Goal: Task Accomplishment & Management: Manage account settings

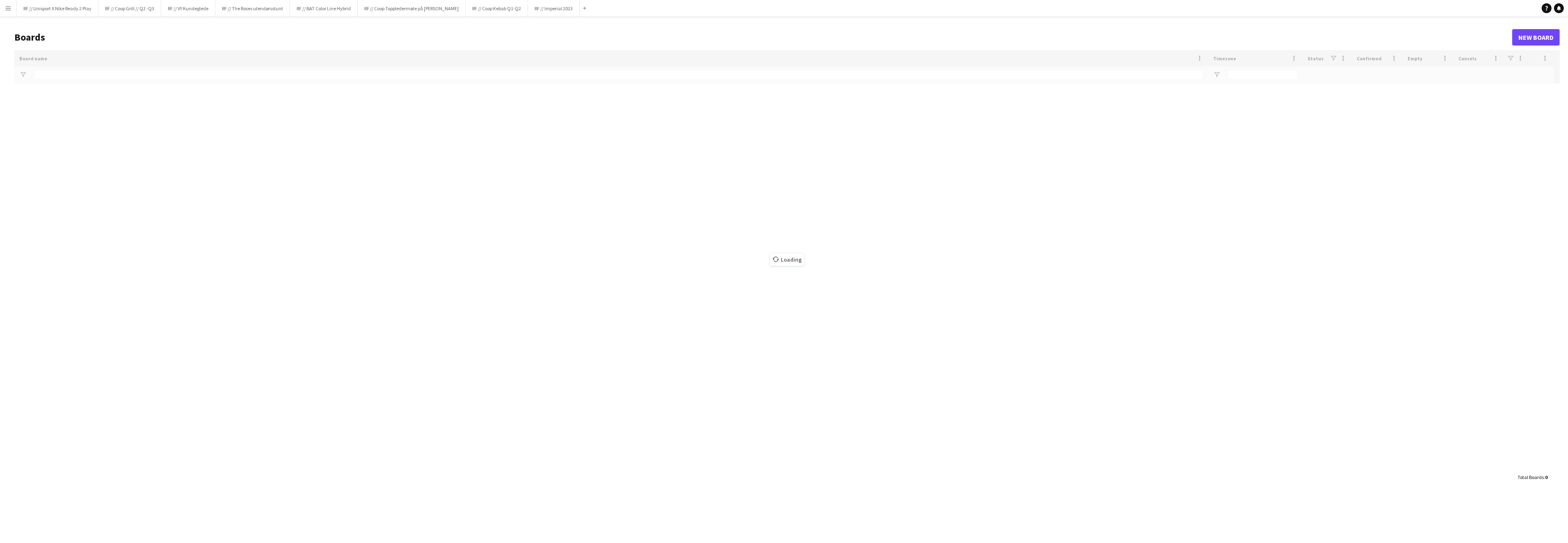
type input "********"
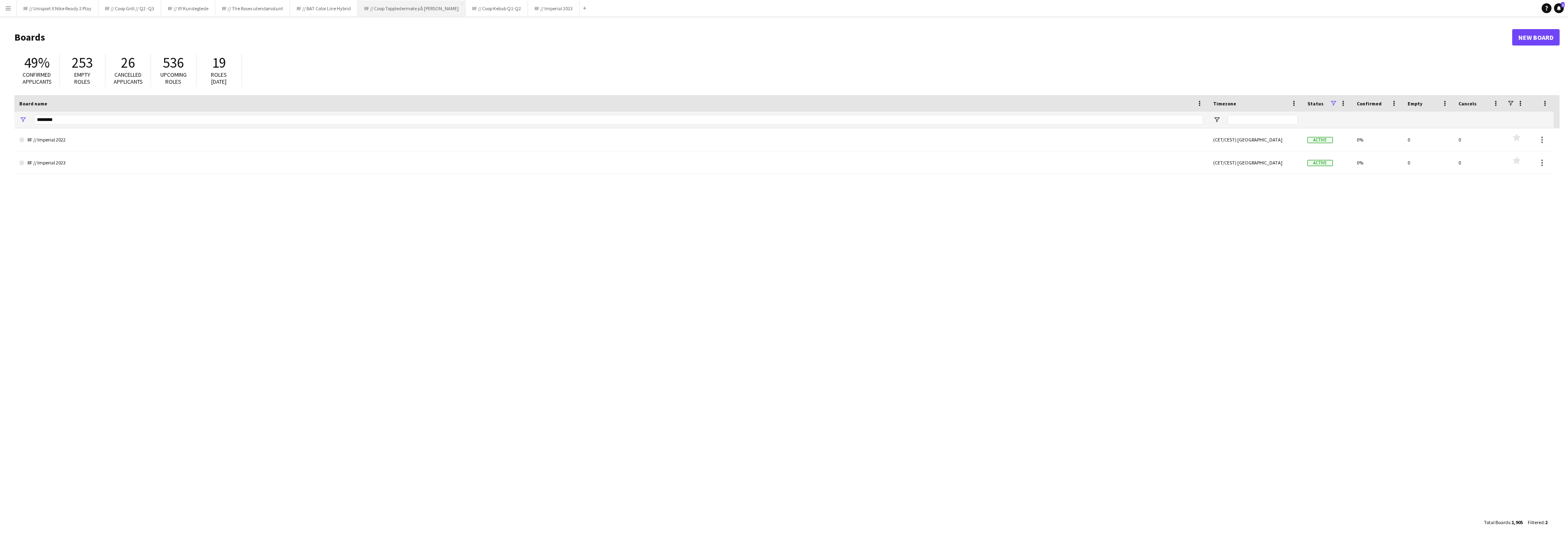
click at [400, 8] on button "RF // Coop Toppledermøte på Deichman Bjørvika Close" at bounding box center [411, 8] width 108 height 16
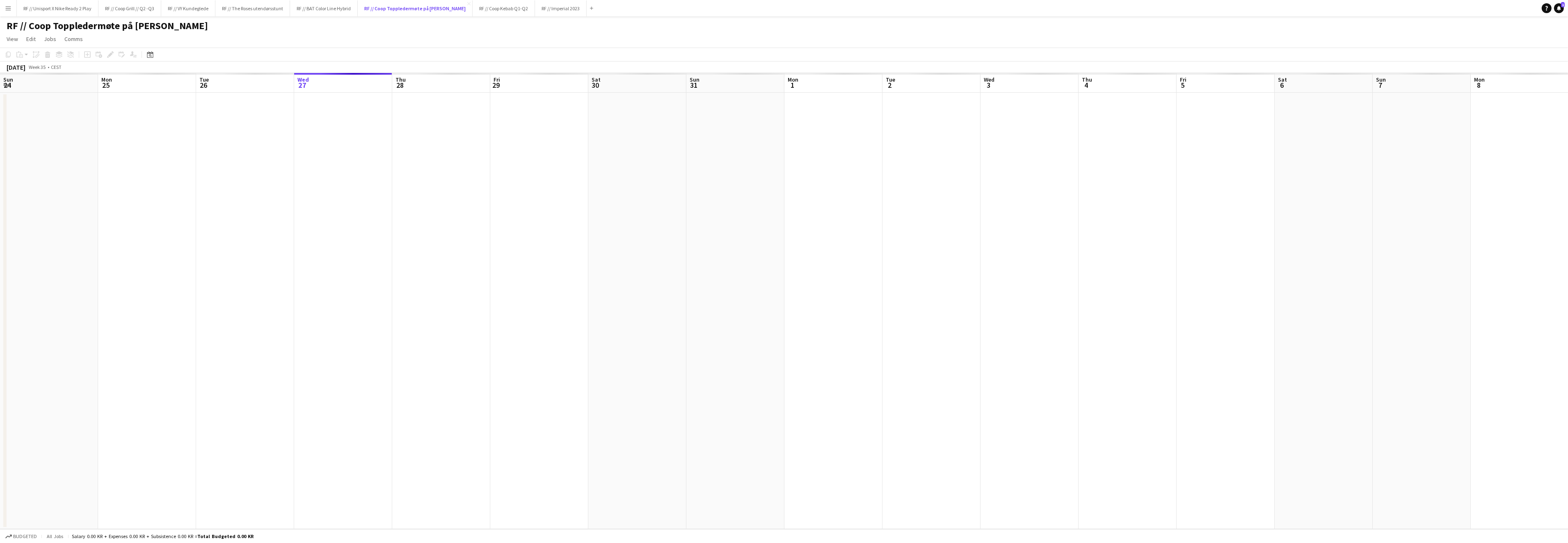
scroll to position [0, 196]
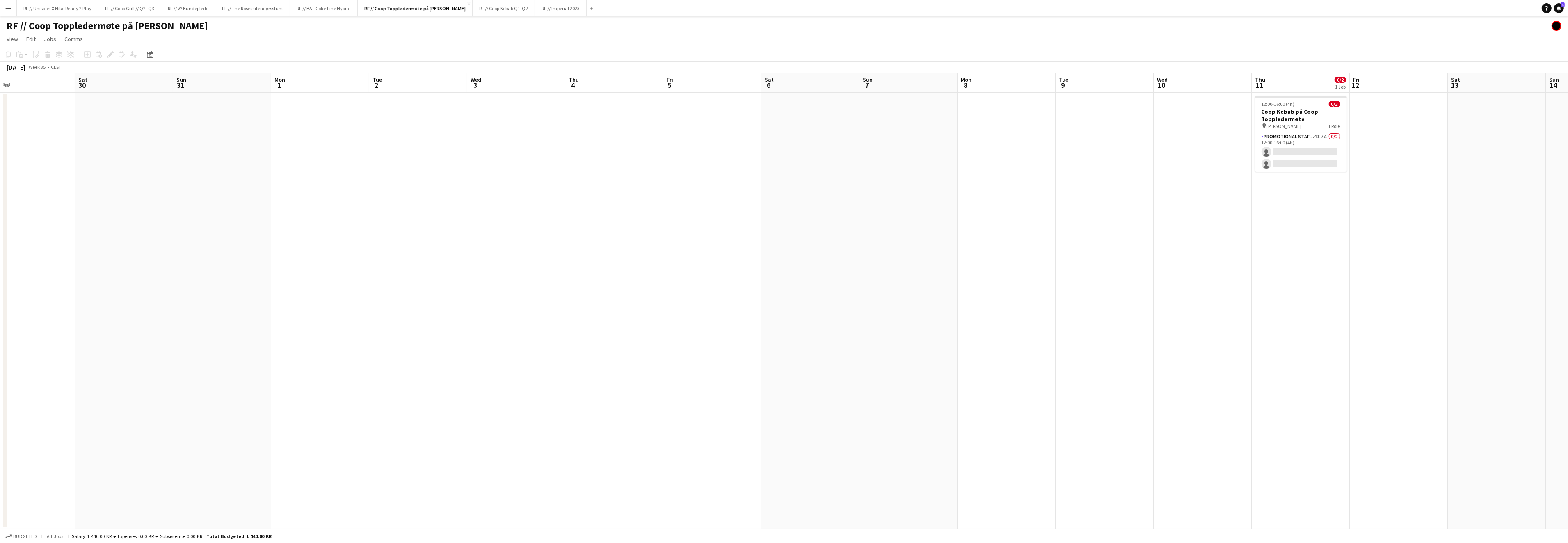
drag, startPoint x: 1073, startPoint y: 295, endPoint x: 699, endPoint y: 274, distance: 374.6
click at [702, 275] on app-calendar-viewport "Wed 27 Thu 28 Fri 29 Sat 30 Sun 31 Mon 1 Tue 2 Wed 3 Thu 4 Fri 5 Sat 6 Sun 7 Mo…" at bounding box center [784, 301] width 1568 height 456
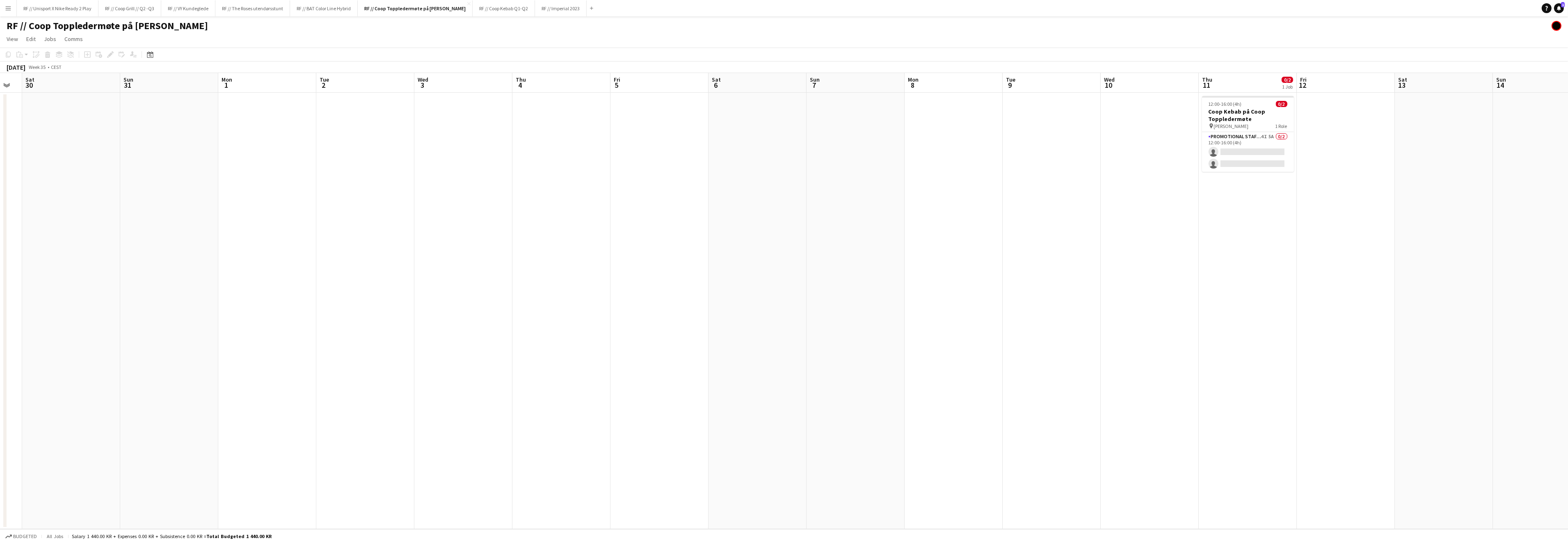
click at [997, 295] on app-calendar-viewport "Wed 27 Thu 28 Fri 29 Sat 30 Sun 31 Mon 1 Tue 2 Wed 3 Thu 4 Fri 5 Sat 6 Sun 7 Mo…" at bounding box center [784, 301] width 1568 height 456
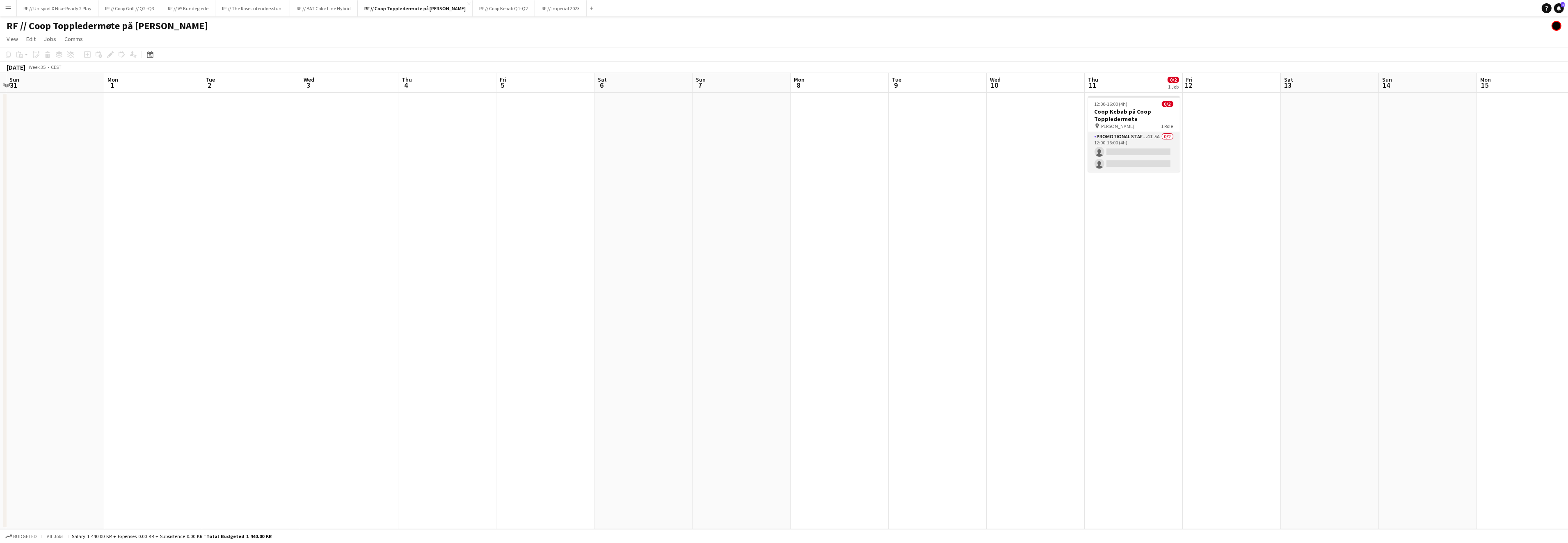
click at [1136, 146] on app-card-role "Promotional Staffing (Brand Ambassadors) 4I 5A 0/2 12:00-16:00 (4h) single-neut…" at bounding box center [1133, 151] width 92 height 40
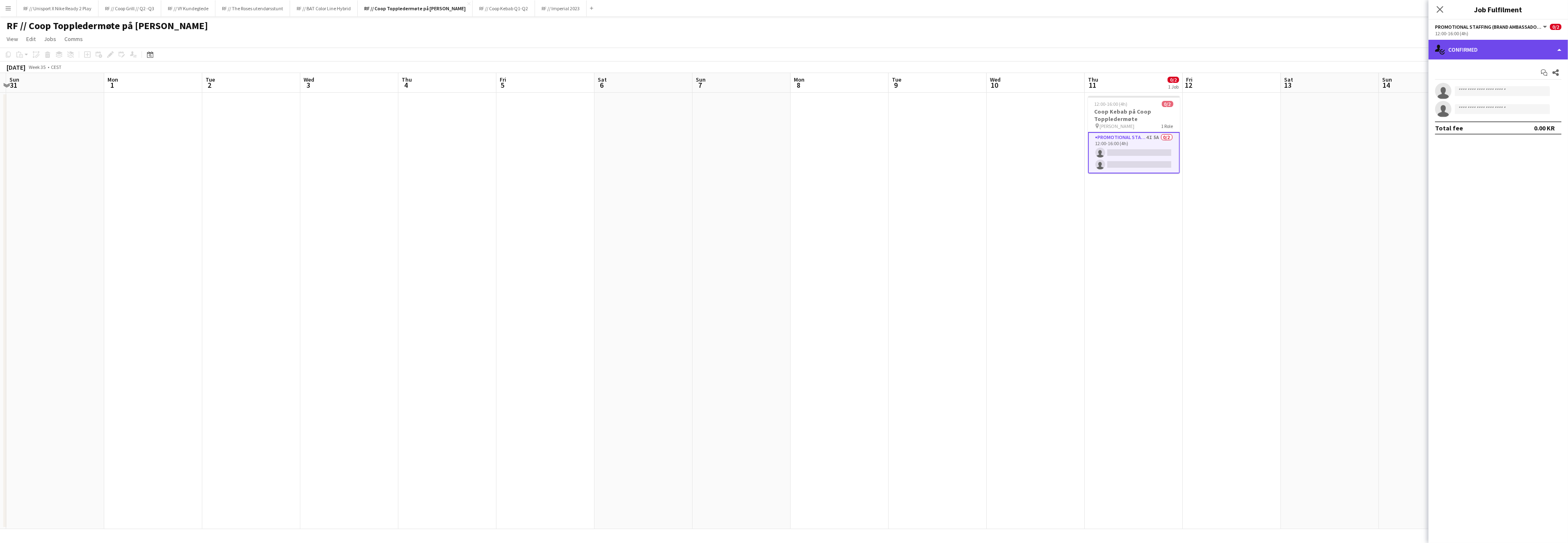
click at [1558, 46] on div "single-neutral-actions-check-2 Confirmed" at bounding box center [1498, 49] width 140 height 19
click at [1516, 135] on div "single-neutral-actions-information Applicants" at bounding box center [1525, 134] width 82 height 17
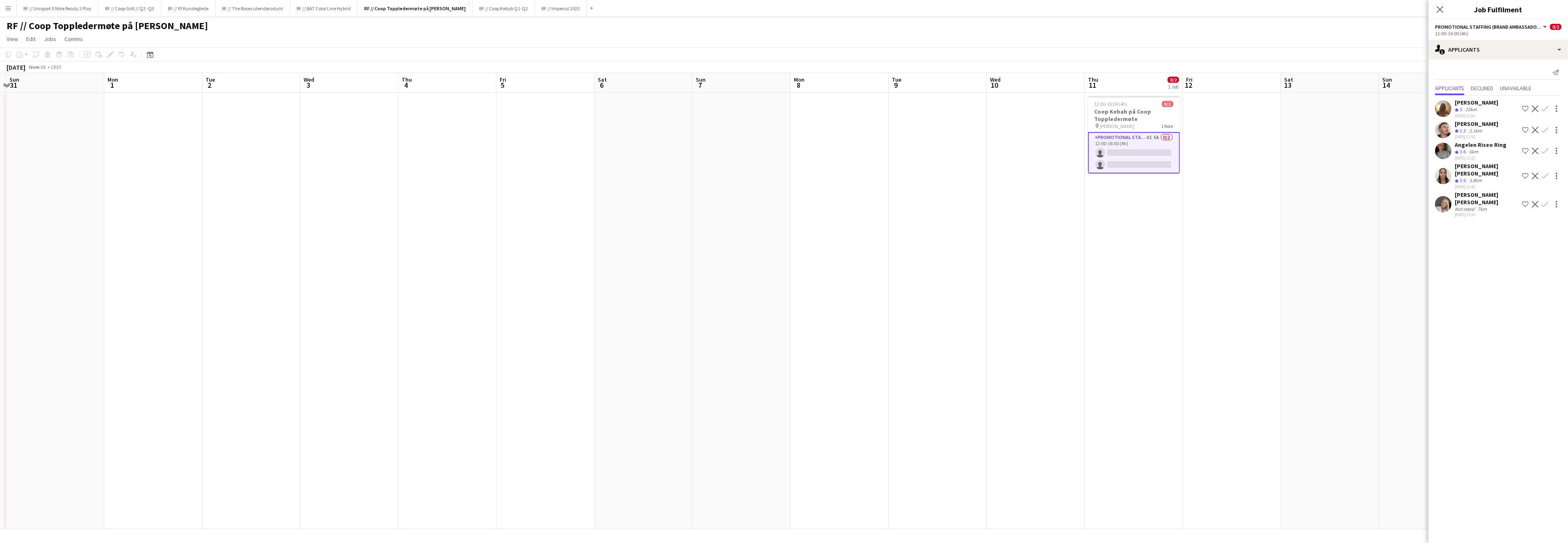
click at [1445, 177] on app-user-avatar at bounding box center [1444, 176] width 17 height 17
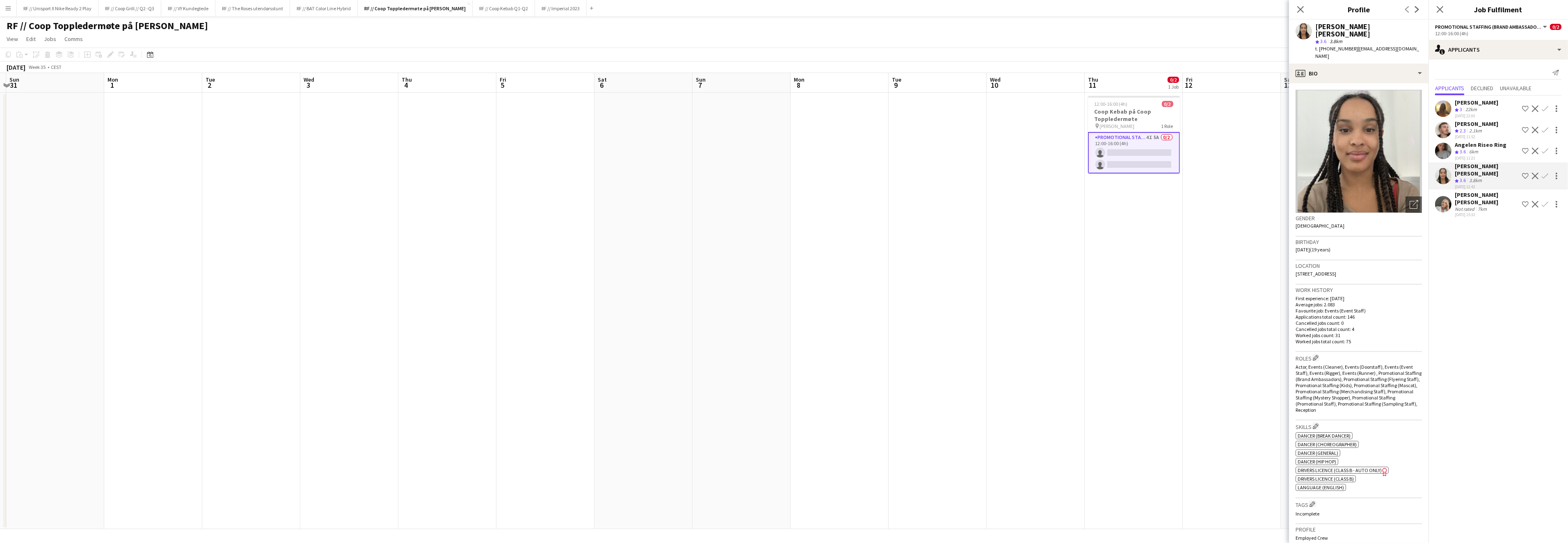
click at [1438, 157] on app-user-avatar at bounding box center [1444, 151] width 17 height 17
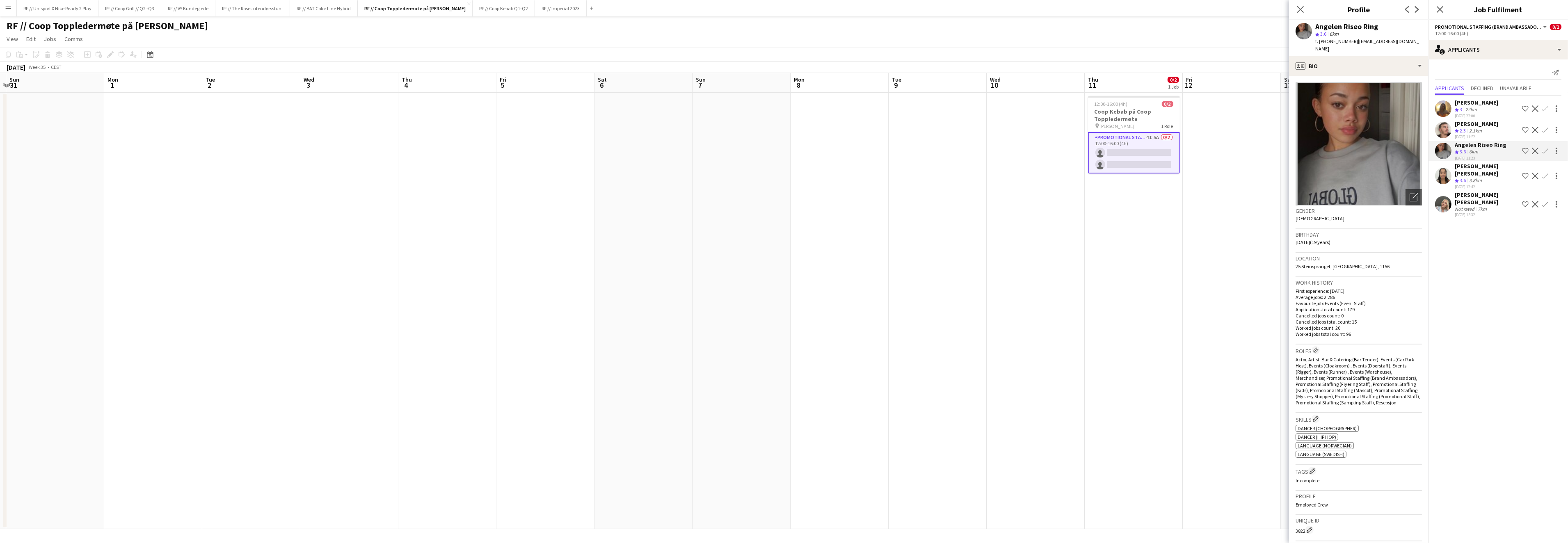
click at [1445, 138] on app-user-avatar at bounding box center [1444, 130] width 17 height 17
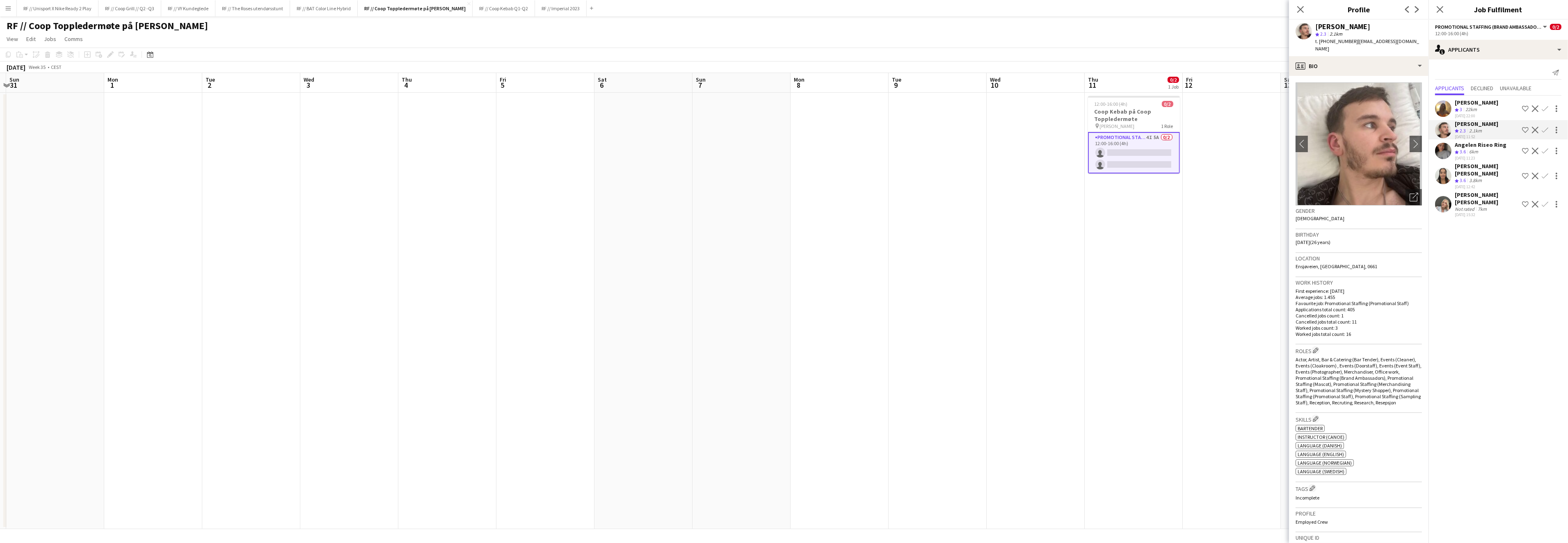
click at [1444, 112] on app-user-avatar at bounding box center [1444, 108] width 17 height 17
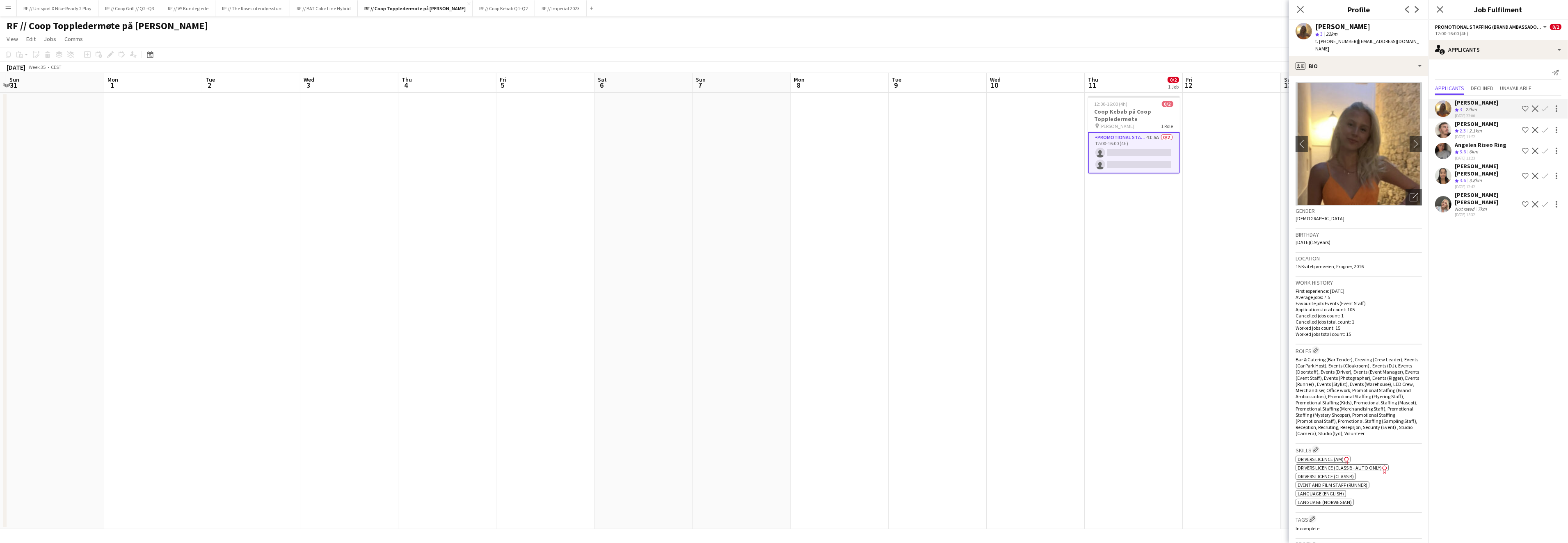
click at [1265, 196] on app-date-cell at bounding box center [1232, 310] width 98 height 436
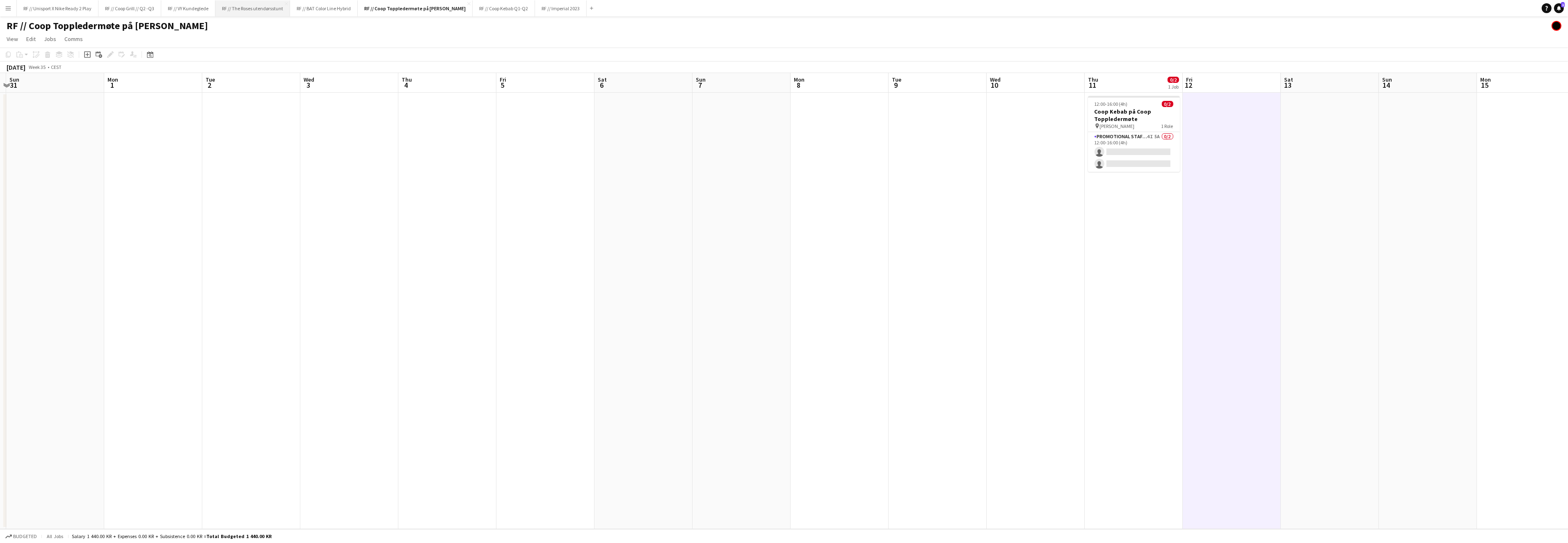
click at [277, 8] on button "RF // The Roses utendørsstunt Close" at bounding box center [252, 8] width 75 height 16
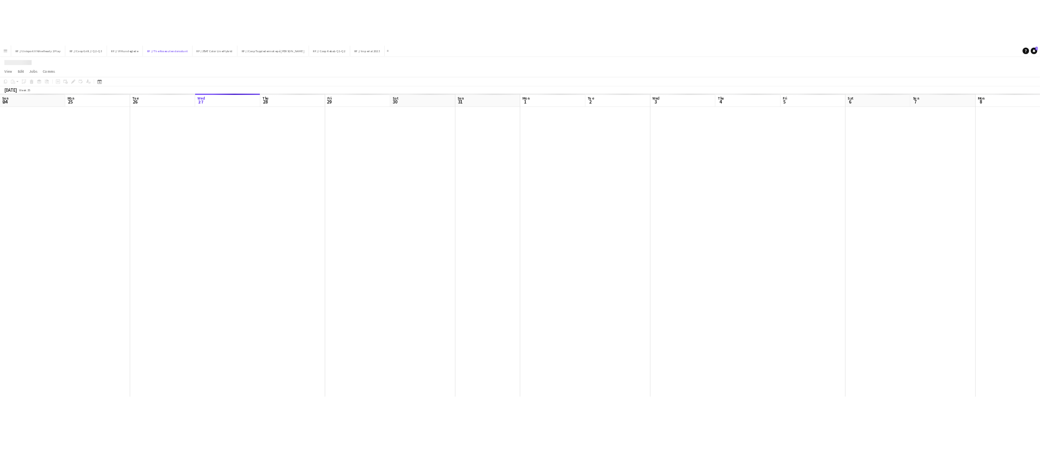
scroll to position [0, 233]
